Goal: Find specific fact: Find specific fact

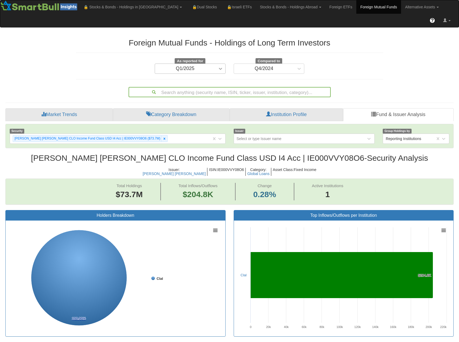
click at [221, 66] on icon at bounding box center [220, 68] width 5 height 5
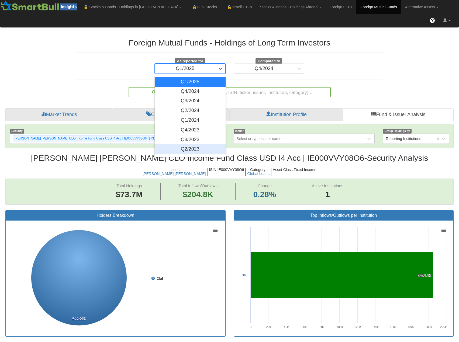
click at [196, 144] on div "Q2/2023" at bounding box center [190, 149] width 71 height 10
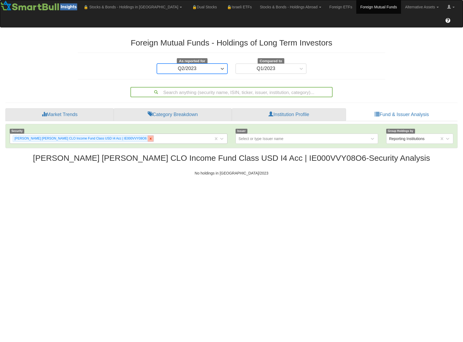
click at [150, 138] on icon at bounding box center [151, 139] width 2 height 2
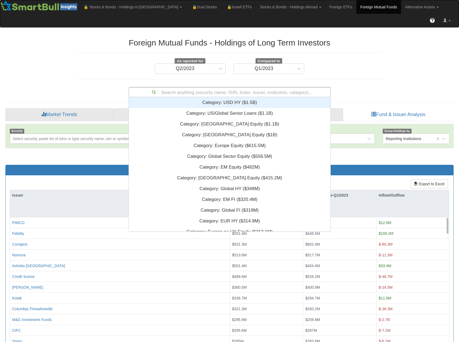
click at [199, 88] on div "Search anything (security name, ISIN, ticker, issuer, institution, category)..." at bounding box center [229, 92] width 201 height 9
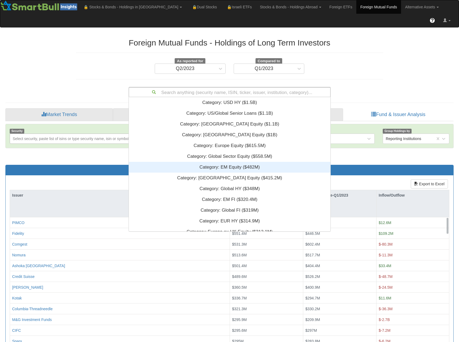
click at [216, 162] on div "Category: ‎EM Equity ‎($482M)‏" at bounding box center [230, 167] width 202 height 11
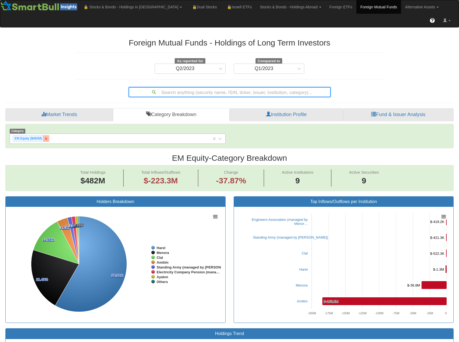
click at [46, 138] on icon at bounding box center [46, 139] width 2 height 2
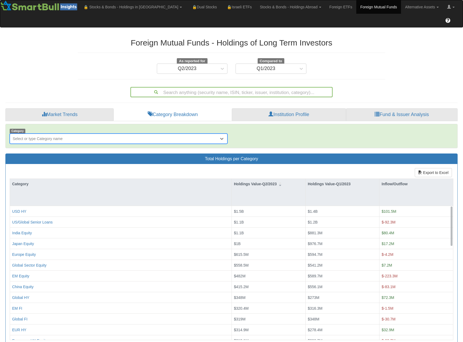
click at [239, 88] on div "Search anything (security name, ISIN, ticker, issuer, institution, category)..." at bounding box center [231, 92] width 201 height 9
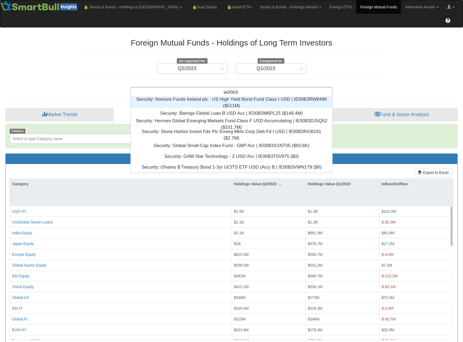
scroll to position [7, 198]
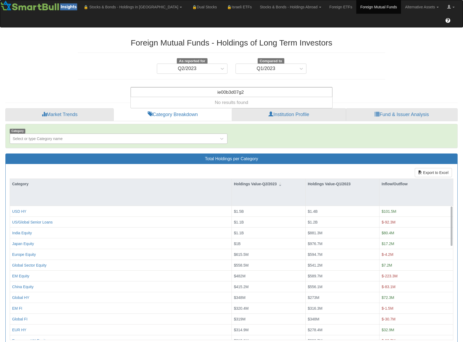
type input "ie00b3d07g23"
click at [239, 88] on input "ie00b3d07g23" at bounding box center [231, 93] width 30 height 11
click at [325, 5] on link "Foreign ETFs" at bounding box center [340, 6] width 31 height 13
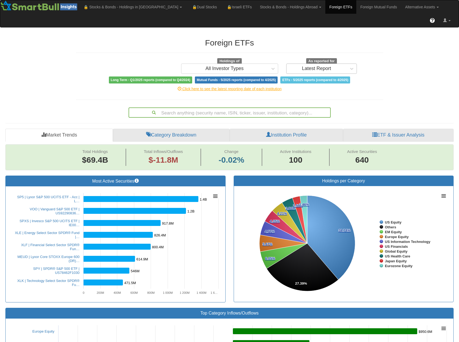
click at [294, 64] on div "Latest Report" at bounding box center [317, 68] width 60 height 9
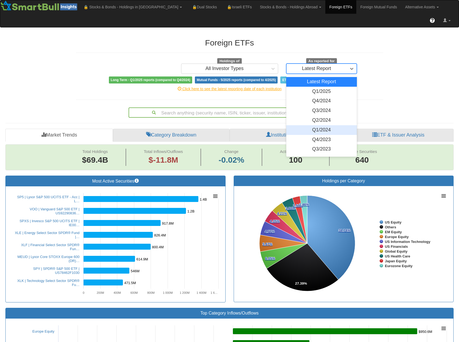
scroll to position [27, 0]
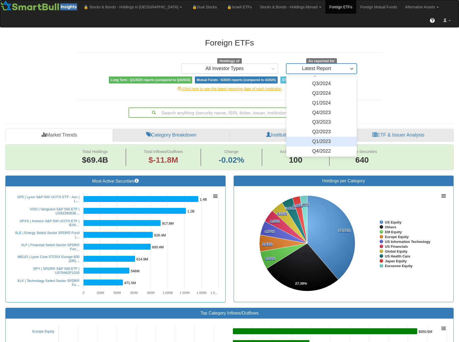
click at [304, 137] on div "Q1/2023" at bounding box center [321, 142] width 71 height 10
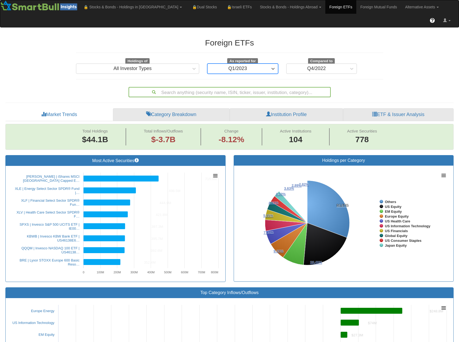
click at [238, 88] on div "Search anything (security name, ISIN, ticker, issuer, institution, category)..." at bounding box center [229, 92] width 201 height 9
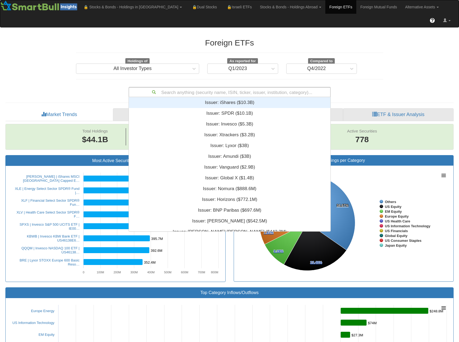
scroll to position [130, 198]
paste input "ie00b3d07g23"
type input "ie00b3d07g23"
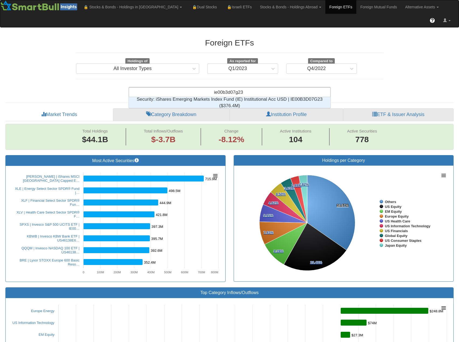
click at [233, 97] on div "Security: ‎iShares Emerging Markets Index Fund (IE) Institutional Acc USD | IE0…" at bounding box center [230, 102] width 202 height 11
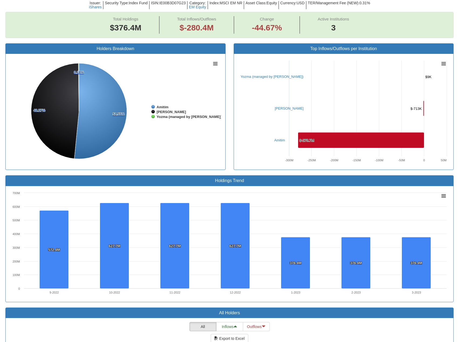
scroll to position [59, 0]
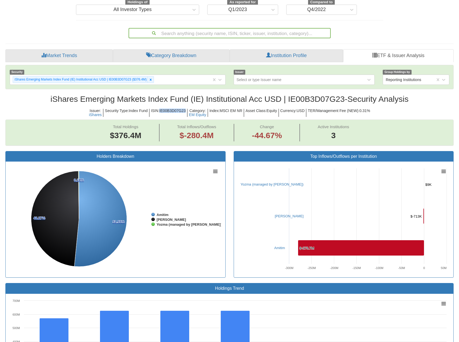
drag, startPoint x: 158, startPoint y: 97, endPoint x: 185, endPoint y: 97, distance: 26.4
click at [185, 109] on h5 "ISIN : IE00B3D07G23" at bounding box center [169, 113] width 38 height 8
copy h5 "IE00B3D07G23"
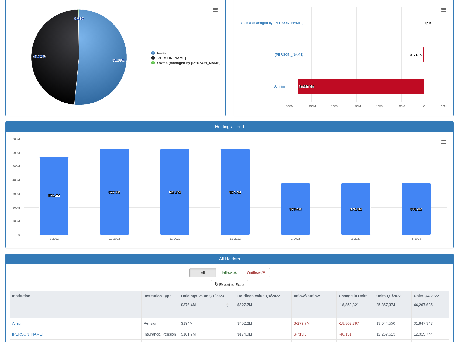
scroll to position [248, 0]
